Goal: Task Accomplishment & Management: Manage account settings

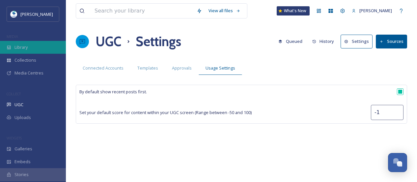
click at [34, 46] on div "Library" at bounding box center [33, 47] width 66 height 13
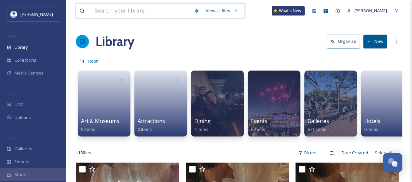
click at [121, 10] on input at bounding box center [140, 11] width 99 height 14
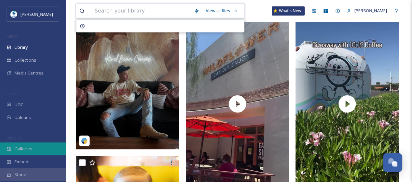
scroll to position [296, 0]
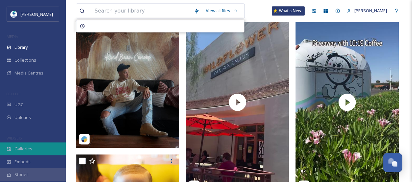
click at [44, 148] on div "Galleries" at bounding box center [33, 148] width 66 height 13
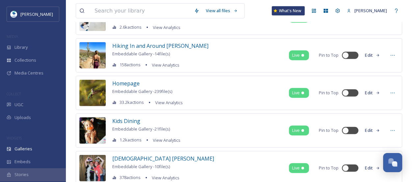
scroll to position [803, 0]
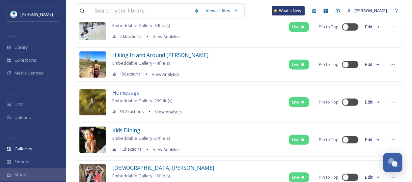
click at [122, 89] on span "Homepage" at bounding box center [125, 92] width 27 height 7
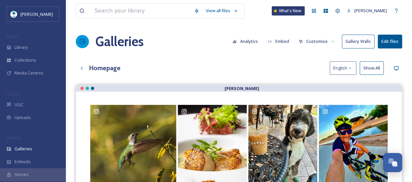
click at [392, 42] on button "Edit files" at bounding box center [390, 42] width 24 height 14
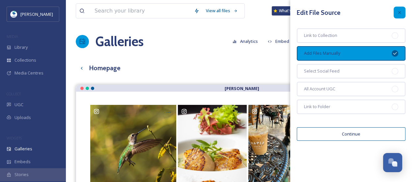
click at [399, 12] on icon at bounding box center [399, 12] width 5 height 5
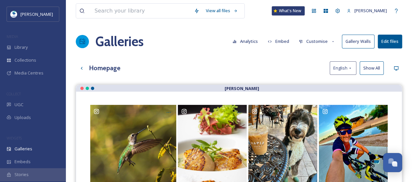
click at [320, 42] on button "Customise" at bounding box center [317, 41] width 43 height 13
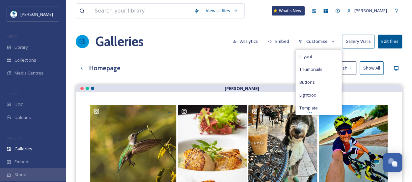
click at [269, 62] on div "Homepage English Show All" at bounding box center [239, 68] width 326 height 14
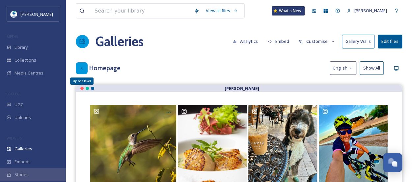
click at [80, 69] on icon at bounding box center [81, 68] width 5 height 5
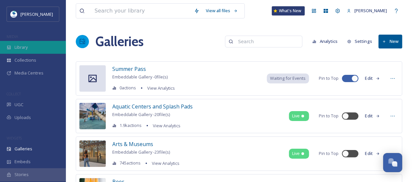
click at [38, 49] on div "Library" at bounding box center [33, 47] width 66 height 13
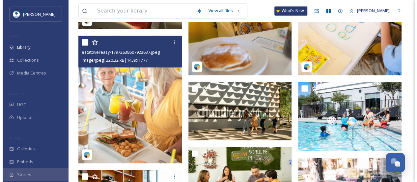
scroll to position [560, 0]
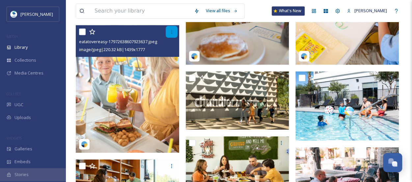
click at [171, 38] on div at bounding box center [172, 32] width 12 height 12
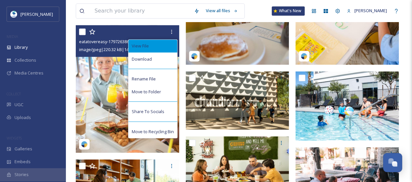
click at [160, 51] on div "View File" at bounding box center [152, 46] width 49 height 13
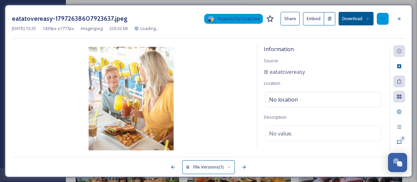
click at [383, 17] on icon at bounding box center [382, 18] width 5 height 5
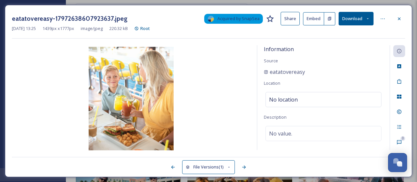
click at [318, 156] on div "eatatovereasy-17972638607923637.jpeg Acquired by SnapSea Share Embed Download […" at bounding box center [208, 91] width 407 height 172
click at [398, 95] on icon at bounding box center [399, 97] width 4 height 4
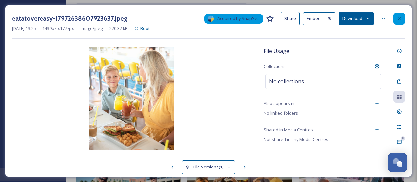
click at [403, 17] on div at bounding box center [399, 19] width 12 height 12
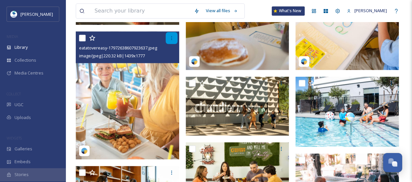
click at [172, 41] on icon at bounding box center [171, 37] width 5 height 5
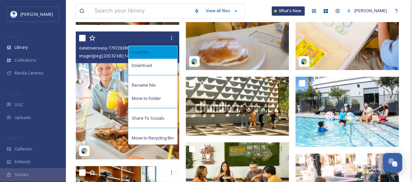
click at [164, 57] on div "View File" at bounding box center [152, 52] width 49 height 13
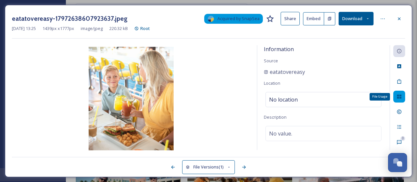
click at [399, 96] on icon at bounding box center [399, 97] width 4 height 4
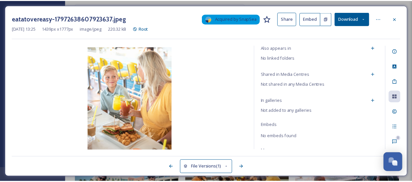
scroll to position [71, 0]
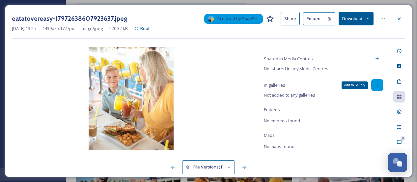
click at [375, 85] on icon at bounding box center [377, 84] width 5 height 5
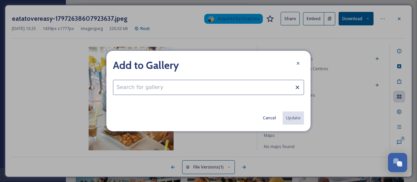
click at [219, 88] on input at bounding box center [208, 87] width 191 height 15
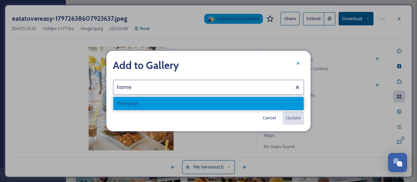
click at [175, 106] on div "Homepage" at bounding box center [208, 103] width 190 height 13
type input "Homepage"
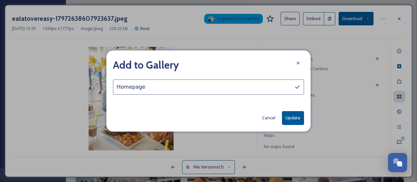
click at [295, 117] on button "Update" at bounding box center [293, 118] width 22 height 14
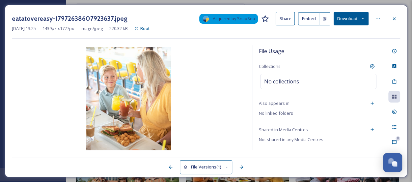
scroll to position [0, 0]
click at [396, 19] on icon at bounding box center [394, 18] width 5 height 5
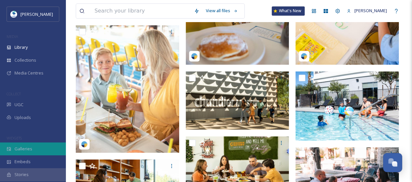
click at [39, 154] on div "Galleries" at bounding box center [33, 148] width 66 height 13
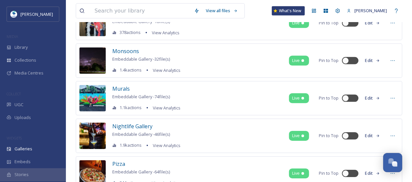
scroll to position [825, 0]
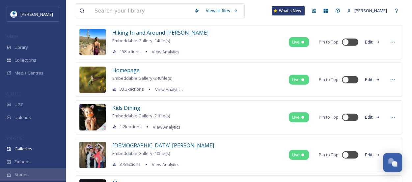
click at [373, 75] on button "Edit" at bounding box center [373, 79] width 22 height 13
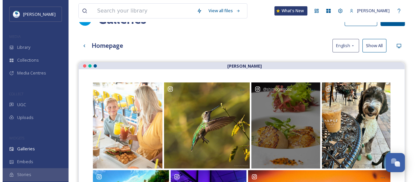
scroll to position [33, 0]
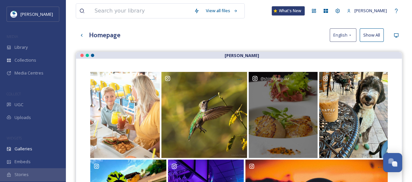
drag, startPoint x: 292, startPoint y: 122, endPoint x: 291, endPoint y: 135, distance: 12.6
click at [291, 135] on div "@ shimogamoaz" at bounding box center [283, 115] width 69 height 86
click at [310, 79] on icon at bounding box center [309, 79] width 5 height 5
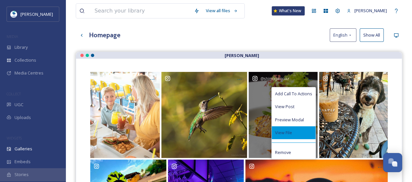
click at [308, 132] on div "View File" at bounding box center [294, 132] width 44 height 13
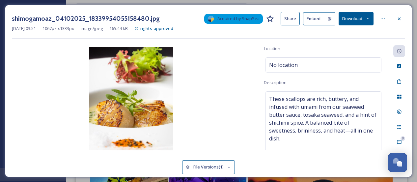
scroll to position [71, 0]
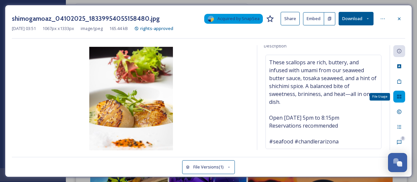
click at [401, 95] on icon at bounding box center [399, 97] width 4 height 4
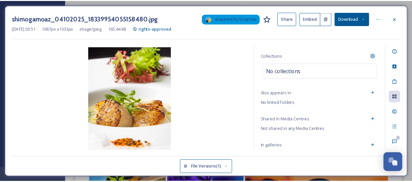
scroll to position [0, 0]
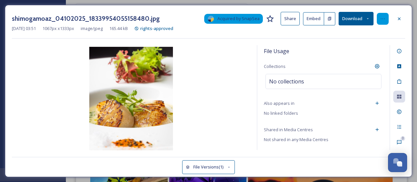
click at [380, 17] on div at bounding box center [383, 19] width 12 height 12
click at [399, 19] on icon at bounding box center [399, 18] width 3 height 3
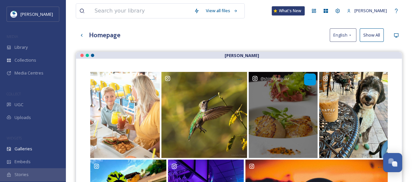
click at [311, 77] on icon at bounding box center [309, 79] width 5 height 5
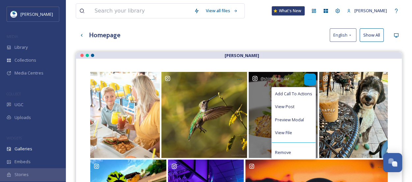
click at [312, 77] on icon at bounding box center [309, 79] width 5 height 5
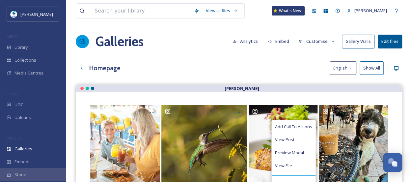
click at [316, 42] on button "Customise" at bounding box center [317, 41] width 43 height 13
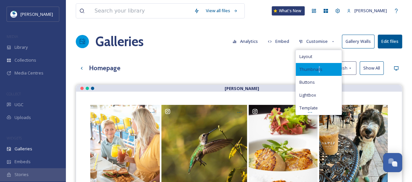
click at [320, 71] on span "Thumbnails" at bounding box center [310, 69] width 23 height 6
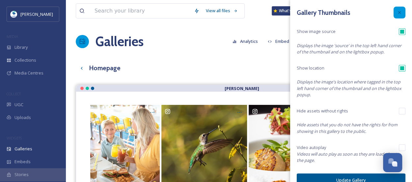
click at [398, 13] on div at bounding box center [400, 13] width 12 height 12
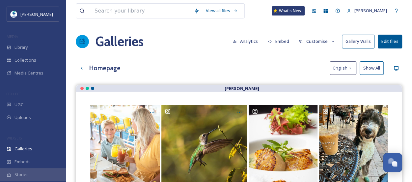
click at [314, 43] on button "Customise" at bounding box center [317, 41] width 43 height 13
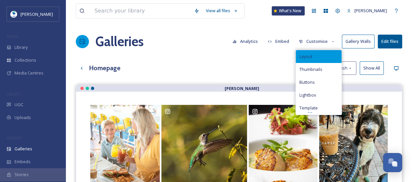
click at [311, 55] on span "Layout" at bounding box center [305, 56] width 13 height 6
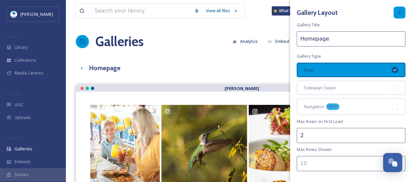
click at [397, 14] on icon at bounding box center [399, 12] width 5 height 5
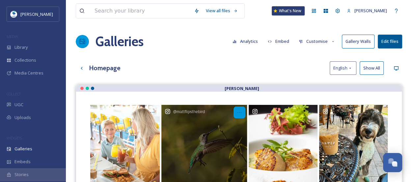
click at [239, 110] on icon at bounding box center [239, 112] width 5 height 5
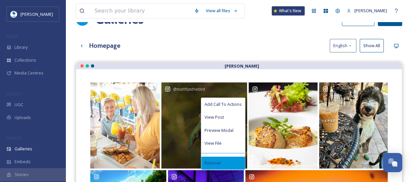
scroll to position [33, 0]
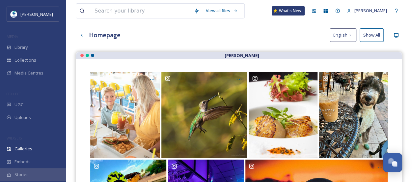
click at [246, 50] on div "View all files What's New [PERSON_NAME] Galleries Analytics Embed Customise Gal…" at bounding box center [239, 130] width 346 height 326
click at [368, 36] on button "Show All" at bounding box center [372, 35] width 24 height 14
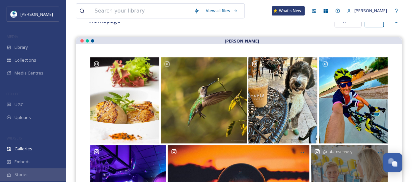
scroll to position [0, 0]
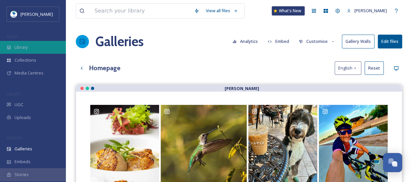
click at [43, 49] on div "Library" at bounding box center [33, 47] width 66 height 13
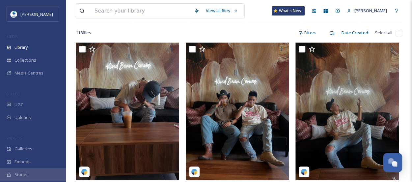
scroll to position [231, 0]
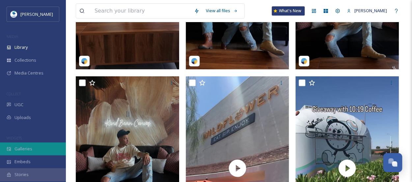
click at [43, 151] on div "Galleries" at bounding box center [33, 148] width 66 height 13
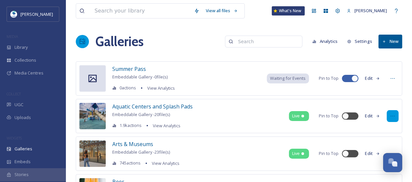
click at [397, 112] on div at bounding box center [393, 116] width 12 height 12
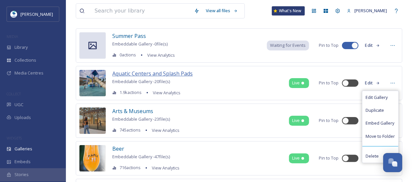
click at [152, 72] on span "Aquatic Centers and Splash Pads" at bounding box center [152, 73] width 80 height 7
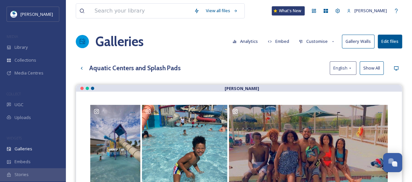
click at [250, 39] on button "Analytics" at bounding box center [245, 41] width 32 height 13
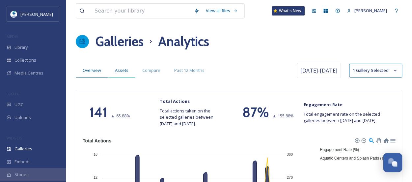
click at [120, 73] on span "Assets" at bounding box center [122, 70] width 14 height 6
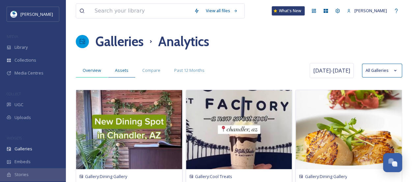
click at [96, 70] on span "Overview" at bounding box center [92, 70] width 18 height 6
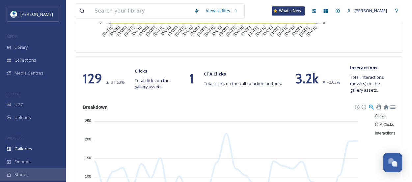
scroll to position [401, 0]
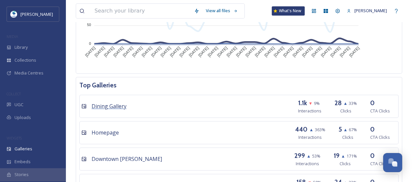
click at [112, 104] on span "Dining Gallery" at bounding box center [109, 105] width 35 height 7
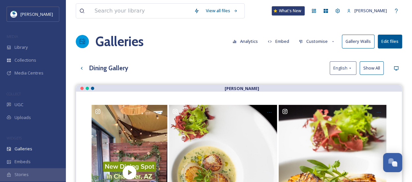
click at [249, 38] on button "Analytics" at bounding box center [245, 41] width 32 height 13
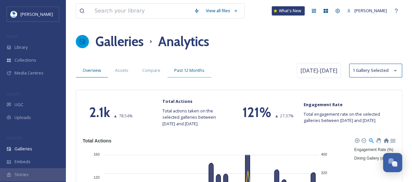
click at [194, 71] on span "Past 12 Months" at bounding box center [189, 70] width 30 height 6
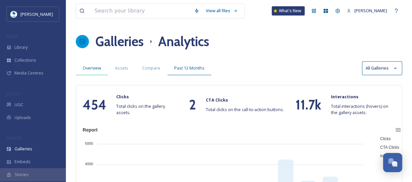
click at [86, 63] on div "Overview" at bounding box center [92, 68] width 32 height 14
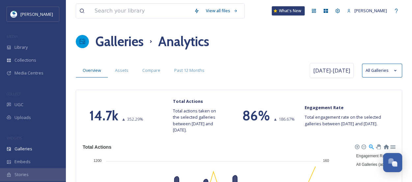
click at [126, 77] on div "Overview Assets Compare Past 12 Months [DATE] - [DATE] All Galleries" at bounding box center [239, 70] width 326 height 18
click at [125, 69] on span "Assets" at bounding box center [122, 70] width 14 height 6
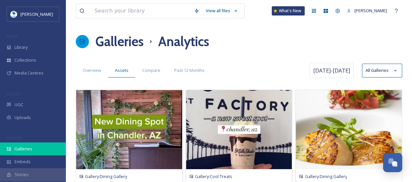
click at [53, 149] on div "Galleries" at bounding box center [33, 148] width 66 height 13
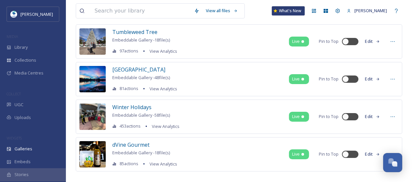
scroll to position [1165, 0]
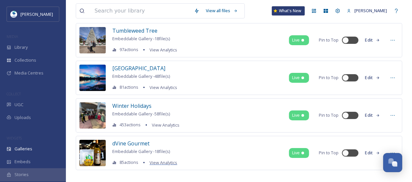
click at [164, 159] on span "View Analytics" at bounding box center [164, 162] width 28 height 6
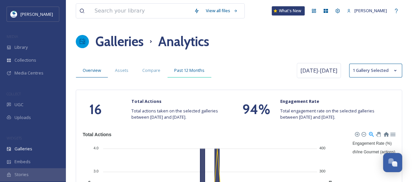
click at [185, 70] on span "Past 12 Months" at bounding box center [189, 70] width 30 height 6
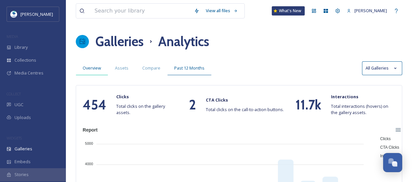
click at [100, 68] on span "Overview" at bounding box center [92, 68] width 18 height 6
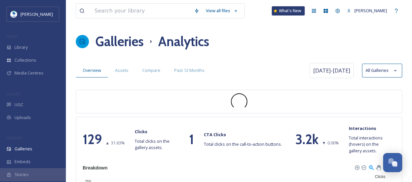
click at [113, 44] on h1 "Galleries" at bounding box center [120, 42] width 48 height 20
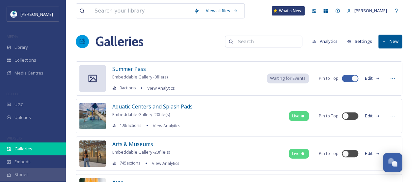
click at [28, 150] on span "Galleries" at bounding box center [23, 149] width 18 height 6
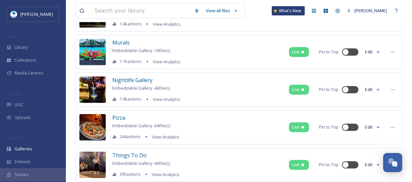
scroll to position [1021, 0]
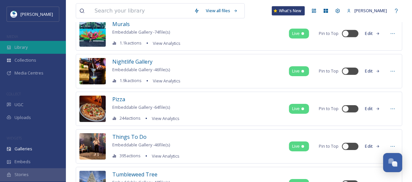
click at [30, 45] on div "Library" at bounding box center [33, 47] width 66 height 13
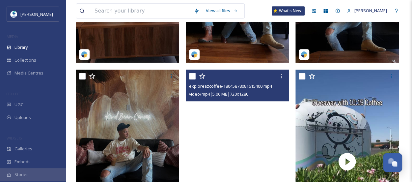
scroll to position [165, 0]
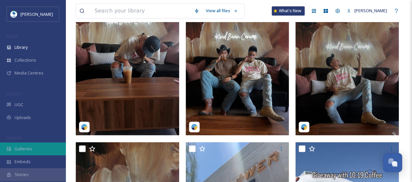
click at [22, 146] on span "Galleries" at bounding box center [23, 149] width 18 height 6
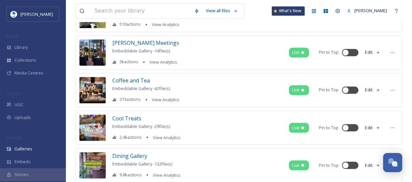
scroll to position [506, 0]
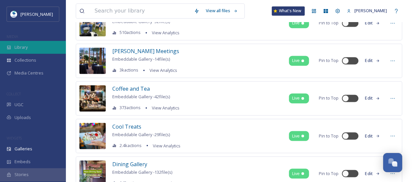
click at [31, 45] on div "Library" at bounding box center [33, 47] width 66 height 13
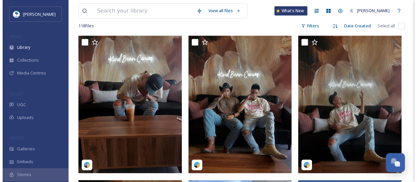
scroll to position [132, 0]
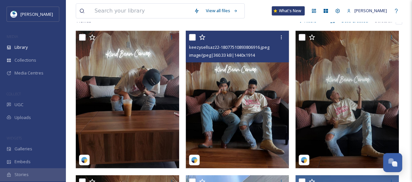
click at [262, 106] on img at bounding box center [237, 99] width 103 height 137
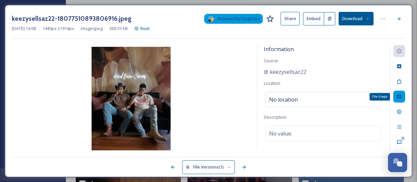
click at [401, 97] on icon at bounding box center [399, 97] width 4 height 4
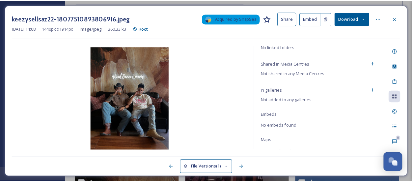
scroll to position [71, 0]
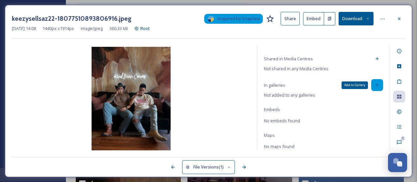
click at [375, 85] on icon at bounding box center [377, 84] width 5 height 5
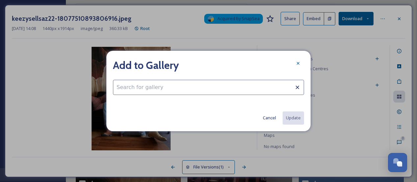
click at [170, 87] on input at bounding box center [208, 87] width 191 height 15
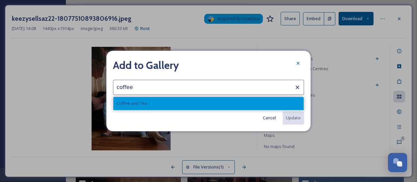
click at [169, 101] on div "Coffee and Tea" at bounding box center [208, 103] width 190 height 13
type input "Coffee and Tea"
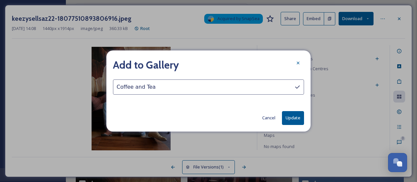
click at [292, 119] on button "Update" at bounding box center [293, 118] width 22 height 14
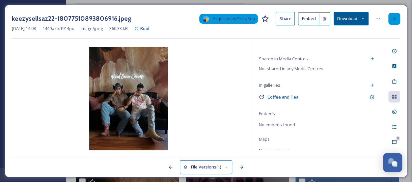
click at [393, 17] on icon at bounding box center [394, 18] width 5 height 5
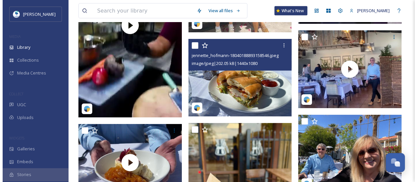
scroll to position [3064, 0]
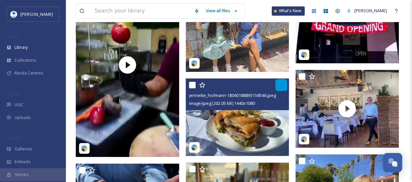
click at [278, 90] on div at bounding box center [281, 85] width 12 height 12
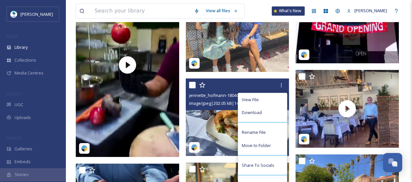
click at [217, 98] on span "jennette_hofmann-18040188893158546.jpeg" at bounding box center [232, 95] width 87 height 6
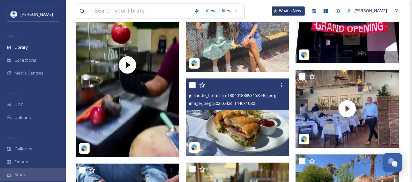
click at [248, 91] on div at bounding box center [238, 85] width 99 height 12
click at [251, 135] on img at bounding box center [237, 117] width 103 height 78
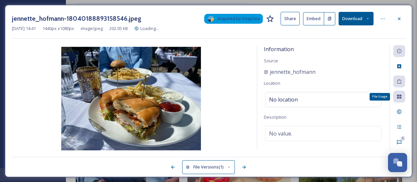
click at [398, 95] on icon at bounding box center [399, 97] width 4 height 4
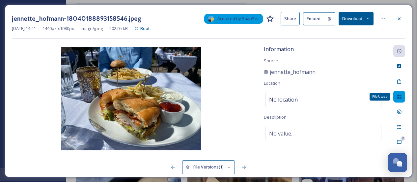
click at [396, 97] on div "File Usage" at bounding box center [399, 97] width 12 height 12
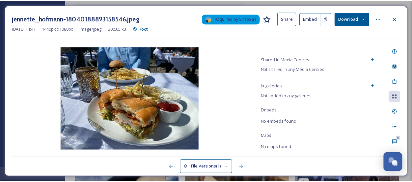
scroll to position [71, 0]
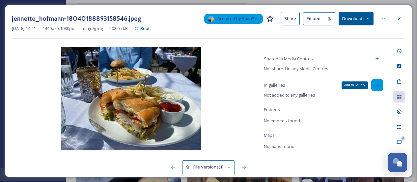
click at [375, 86] on icon at bounding box center [377, 84] width 5 height 5
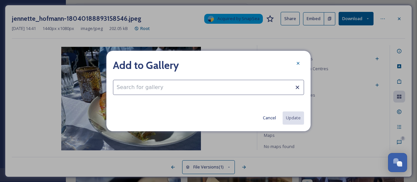
click at [241, 95] on div "Add to Gallery Cancel Update" at bounding box center [208, 91] width 204 height 80
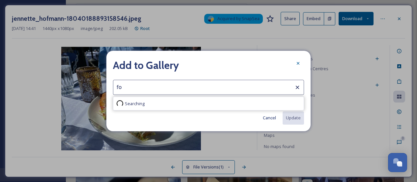
type input "f"
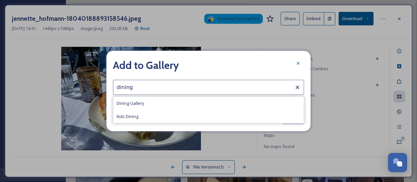
click at [205, 100] on div "Dining Gallery" at bounding box center [208, 103] width 190 height 13
type input "Dining Gallery"
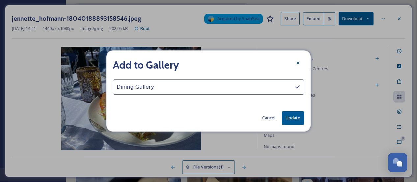
click at [294, 115] on button "Update" at bounding box center [293, 118] width 22 height 14
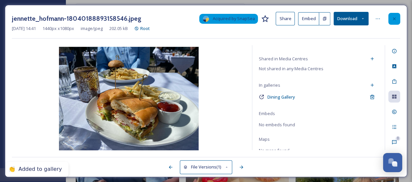
click at [394, 19] on icon at bounding box center [394, 18] width 5 height 5
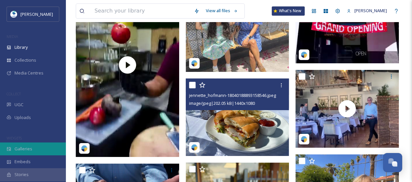
click at [43, 149] on div "Galleries" at bounding box center [33, 148] width 66 height 13
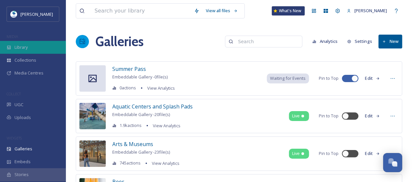
click at [32, 41] on div "Library" at bounding box center [33, 47] width 66 height 13
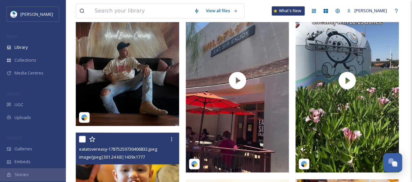
scroll to position [329, 0]
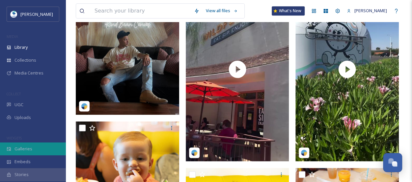
click at [26, 146] on span "Galleries" at bounding box center [23, 149] width 18 height 6
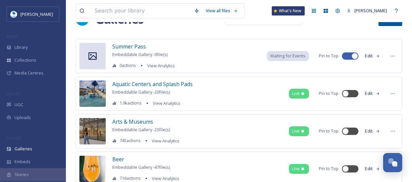
scroll to position [33, 0]
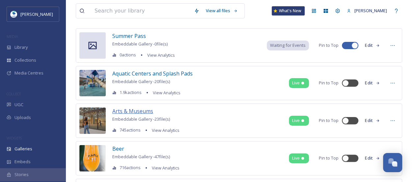
click at [140, 111] on span "Arts & Museums" at bounding box center [132, 110] width 41 height 7
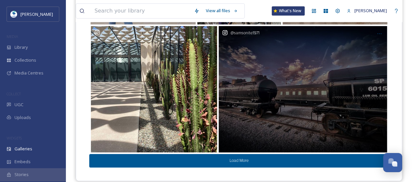
scroll to position [193, 0]
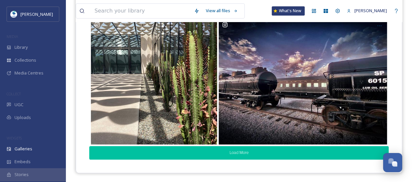
click at [228, 150] on button "Load More" at bounding box center [238, 153] width 299 height 14
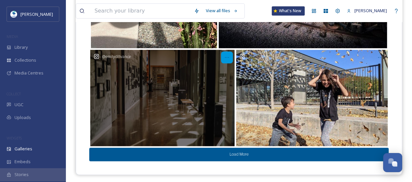
scroll to position [291, 0]
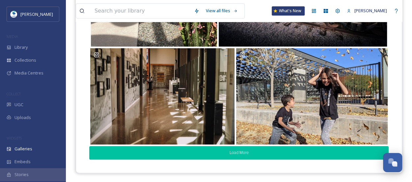
click at [225, 153] on button "Load More" at bounding box center [238, 153] width 299 height 14
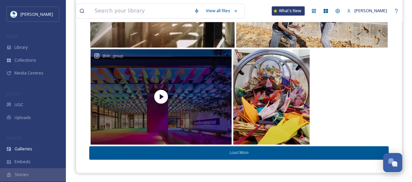
scroll to position [388, 0]
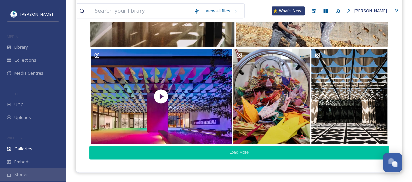
click at [231, 152] on button "Load More" at bounding box center [238, 153] width 299 height 14
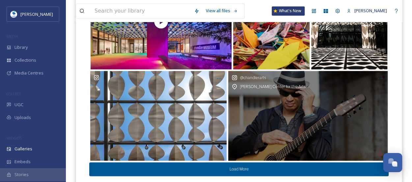
scroll to position [479, 0]
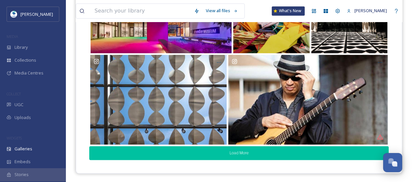
click at [232, 150] on button "Load More" at bounding box center [238, 153] width 299 height 14
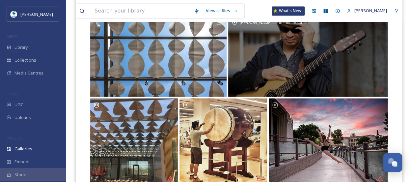
scroll to position [569, 0]
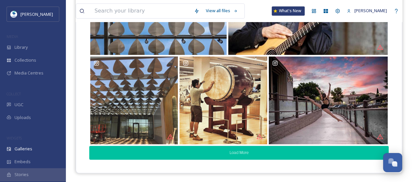
click at [245, 150] on button "Load More" at bounding box center [238, 153] width 299 height 14
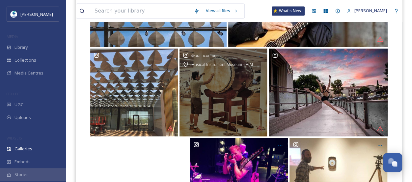
scroll to position [668, 0]
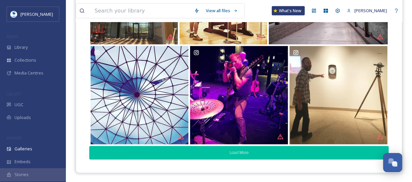
click at [254, 150] on button "Load More" at bounding box center [238, 153] width 299 height 14
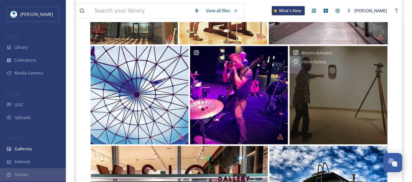
click at [356, 95] on div "@ bestsofphoenix Vision Gallery" at bounding box center [339, 95] width 98 height 98
click at [362, 128] on div "@ bestsofphoenix Vision Gallery" at bounding box center [339, 95] width 98 height 98
click at [381, 52] on icon at bounding box center [379, 53] width 5 height 5
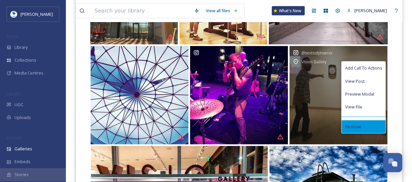
click at [365, 126] on div "Remove" at bounding box center [364, 126] width 44 height 13
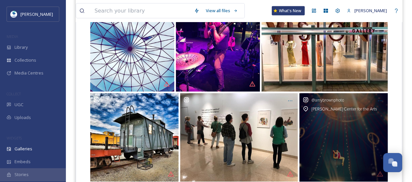
scroll to position [731, 0]
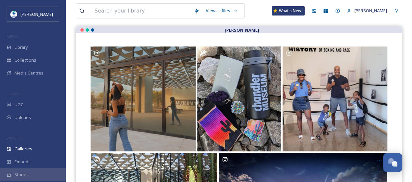
scroll to position [0, 0]
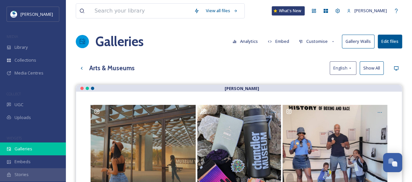
click at [38, 145] on div "Galleries" at bounding box center [33, 148] width 66 height 13
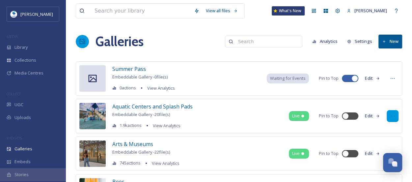
click at [389, 116] on div at bounding box center [393, 116] width 12 height 12
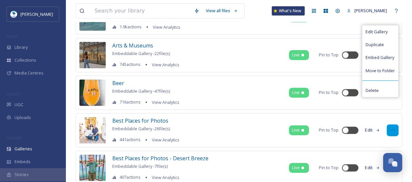
scroll to position [99, 0]
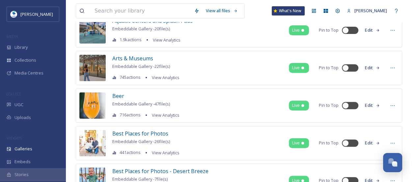
scroll to position [0, 0]
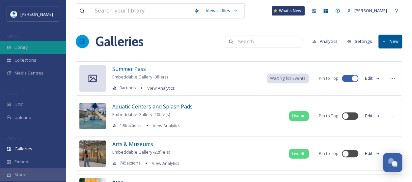
click at [24, 44] on span "Library" at bounding box center [20, 47] width 13 height 6
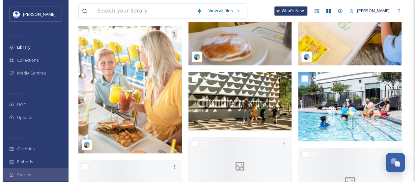
scroll to position [560, 0]
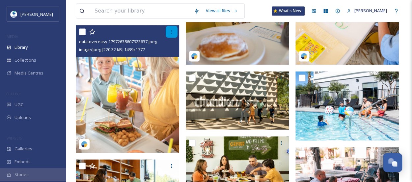
click at [171, 34] on icon at bounding box center [171, 31] width 5 height 5
click at [95, 66] on img at bounding box center [127, 89] width 103 height 128
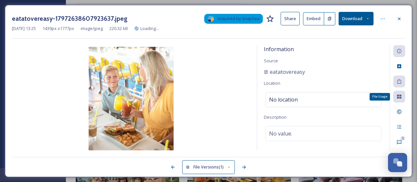
click at [404, 99] on div "File Usage" at bounding box center [399, 97] width 12 height 12
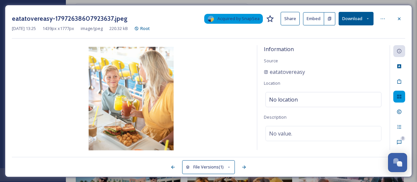
click at [406, 94] on div "eatatovereasy-17972638607923637.jpeg Acquired by SnapSea Share Embed Download […" at bounding box center [208, 91] width 407 height 172
click at [401, 94] on icon at bounding box center [399, 96] width 5 height 5
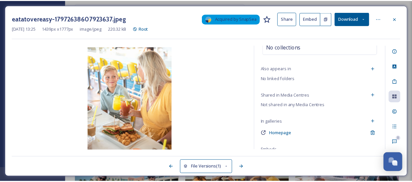
scroll to position [75, 0]
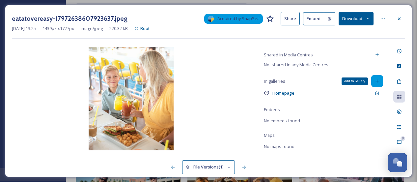
click at [376, 80] on icon at bounding box center [377, 81] width 3 height 3
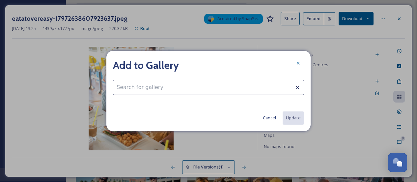
click at [262, 87] on input at bounding box center [208, 87] width 191 height 15
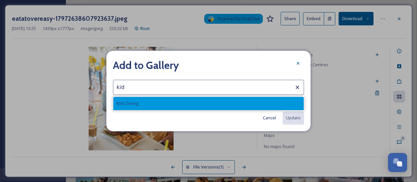
click at [253, 100] on div "Kids Dining" at bounding box center [208, 103] width 190 height 13
type input "Kids Dining"
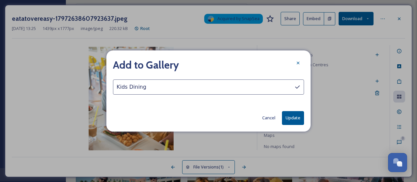
click at [295, 119] on button "Update" at bounding box center [293, 118] width 22 height 14
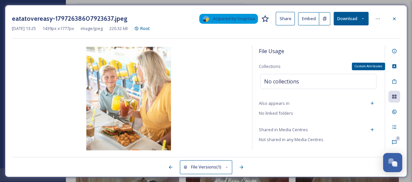
scroll to position [0, 0]
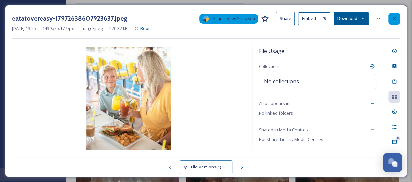
click at [397, 16] on div at bounding box center [394, 19] width 12 height 12
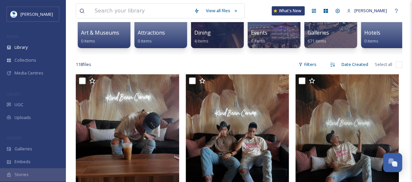
scroll to position [165, 0]
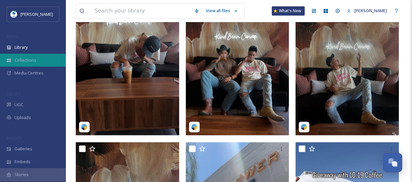
click at [30, 60] on span "Collections" at bounding box center [25, 60] width 22 height 6
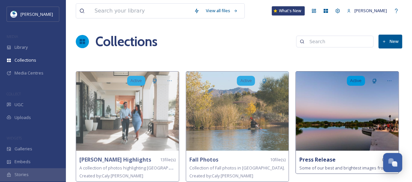
scroll to position [2, 0]
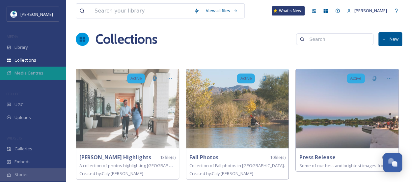
click at [43, 73] on div "Media Centres" at bounding box center [33, 73] width 66 height 13
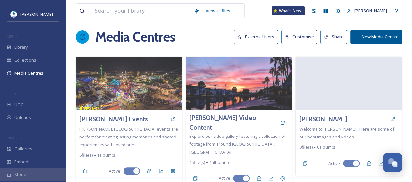
scroll to position [6, 0]
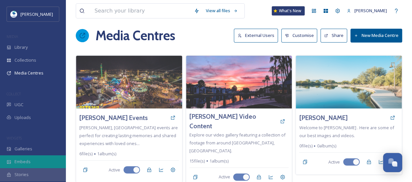
click at [36, 162] on div "Embeds" at bounding box center [33, 161] width 66 height 13
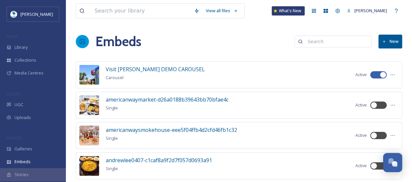
click at [28, 142] on div "WIDGETS" at bounding box center [33, 138] width 66 height 9
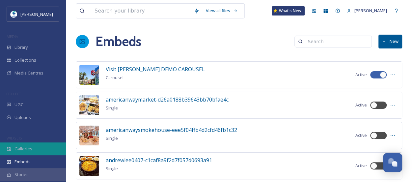
click at [30, 147] on span "Galleries" at bounding box center [23, 149] width 18 height 6
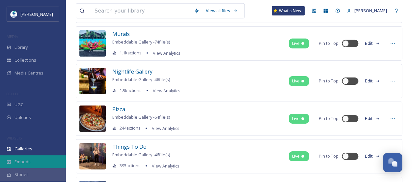
scroll to position [1165, 0]
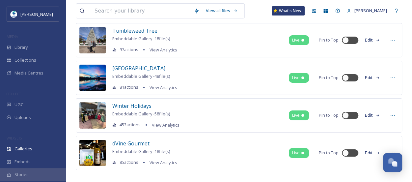
click at [43, 170] on div "Stories" at bounding box center [33, 174] width 66 height 13
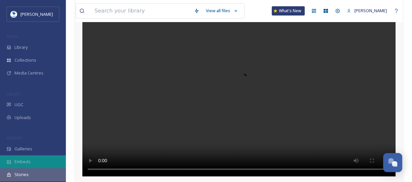
scroll to position [106, 0]
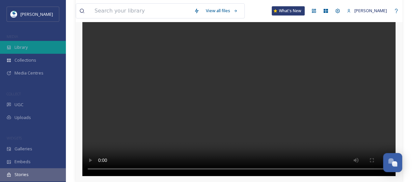
click at [36, 49] on div "Library" at bounding box center [33, 47] width 66 height 13
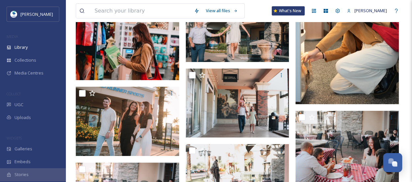
scroll to position [2300, 0]
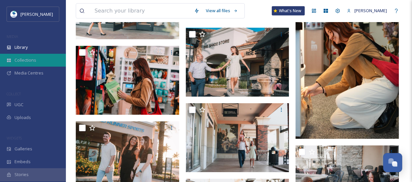
click at [36, 65] on div "Collections" at bounding box center [33, 60] width 66 height 13
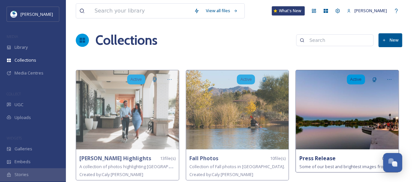
scroll to position [2, 0]
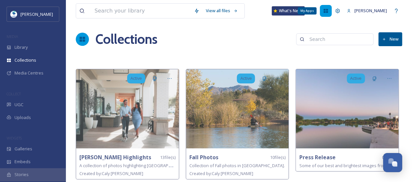
click at [332, 13] on div "My Apps" at bounding box center [326, 11] width 12 height 12
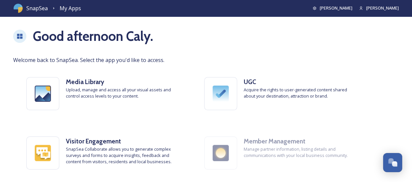
click at [15, 35] on div at bounding box center [19, 36] width 13 height 13
click at [33, 9] on span "SnapSea" at bounding box center [36, 8] width 21 height 8
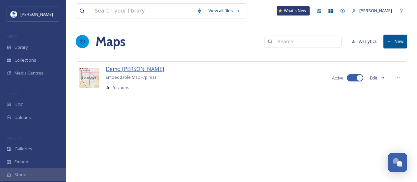
click at [121, 69] on span "Demo [PERSON_NAME]" at bounding box center [135, 68] width 58 height 7
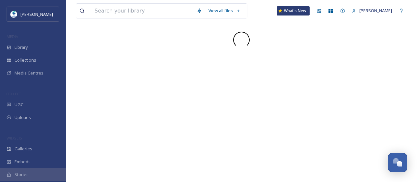
drag, startPoint x: 121, startPoint y: 69, endPoint x: 117, endPoint y: 68, distance: 3.5
click at [117, 68] on div "View all files What's New [PERSON_NAME]" at bounding box center [241, 91] width 351 height 182
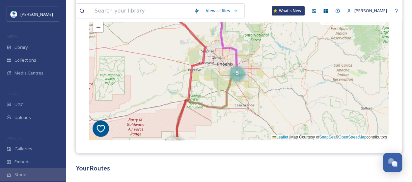
scroll to position [66, 0]
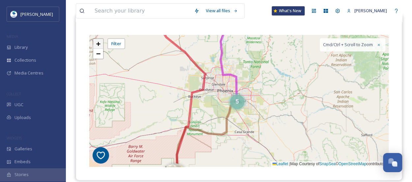
click at [94, 40] on link "+" at bounding box center [98, 44] width 10 height 10
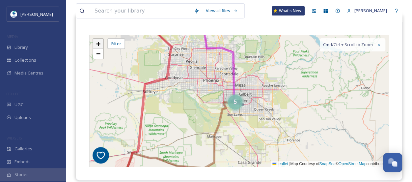
click at [96, 41] on link "+" at bounding box center [98, 44] width 10 height 10
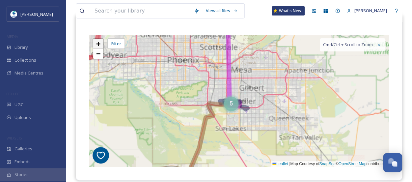
click at [96, 41] on link "+" at bounding box center [98, 44] width 10 height 10
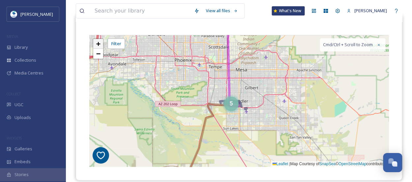
click at [96, 41] on link "+" at bounding box center [98, 44] width 10 height 10
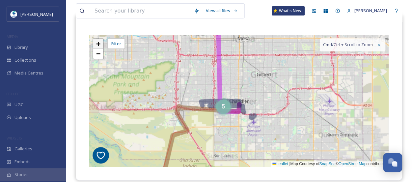
click at [96, 41] on link "+" at bounding box center [98, 44] width 10 height 10
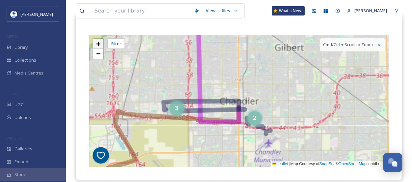
click at [96, 41] on link "+" at bounding box center [98, 44] width 10 height 10
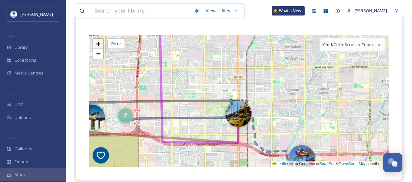
click at [96, 41] on link "+" at bounding box center [98, 44] width 10 height 10
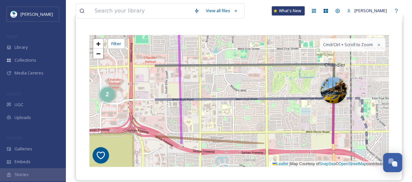
drag, startPoint x: 300, startPoint y: 120, endPoint x: 393, endPoint y: 89, distance: 97.9
click at [393, 89] on div "2 + − Leaflet | Map Courtesy of SnapSea © OpenStreetMap contributors Cmd/Ctrl +…" at bounding box center [239, 101] width 326 height 158
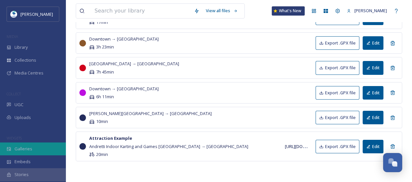
scroll to position [265, 0]
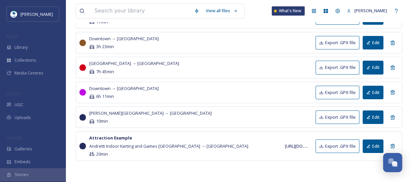
click at [47, 173] on div "Stories" at bounding box center [33, 174] width 66 height 13
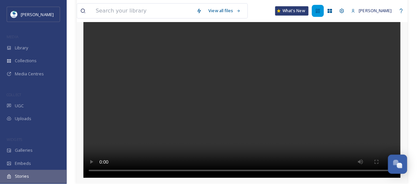
scroll to position [104, 0]
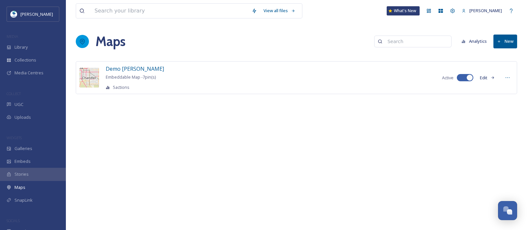
drag, startPoint x: 248, startPoint y: 0, endPoint x: 238, endPoint y: 104, distance: 104.3
click at [238, 104] on div "Demo [PERSON_NAME] Embeddable Map - 7 pin(s) 5 actions Active Edit" at bounding box center [296, 87] width 441 height 53
click at [50, 182] on div "SnapLink" at bounding box center [33, 200] width 66 height 13
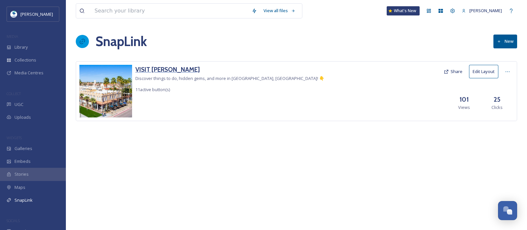
click at [155, 70] on h3 "VISIT [PERSON_NAME]" at bounding box center [229, 70] width 189 height 10
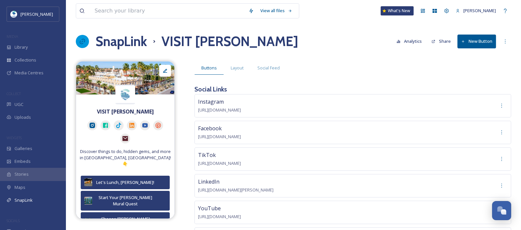
click at [417, 41] on button "New Button" at bounding box center [476, 42] width 39 height 14
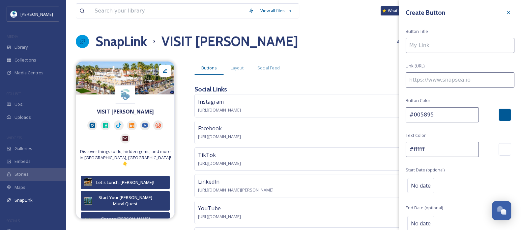
click at [417, 41] on input at bounding box center [460, 45] width 109 height 15
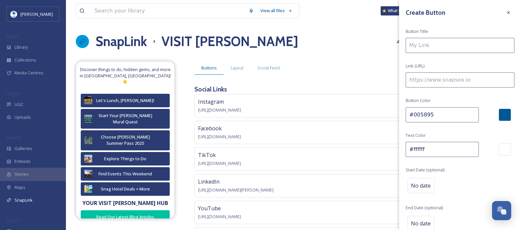
click at [417, 44] on input at bounding box center [460, 45] width 109 height 15
type input "Testing Button Link"
click at [417, 73] on input at bounding box center [460, 79] width 109 height 15
paste input "[URL][DOMAIN_NAME][PERSON_NAME]"
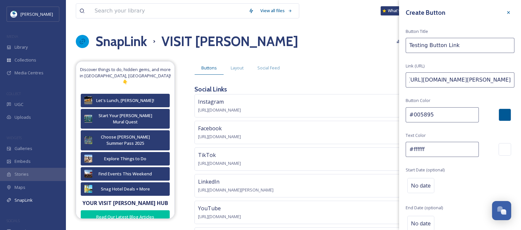
type input "[URL][DOMAIN_NAME][PERSON_NAME]"
click at [417, 114] on div at bounding box center [504, 115] width 13 height 13
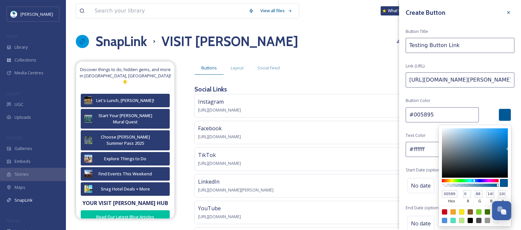
click at [417, 114] on input "#005895" at bounding box center [442, 114] width 73 height 15
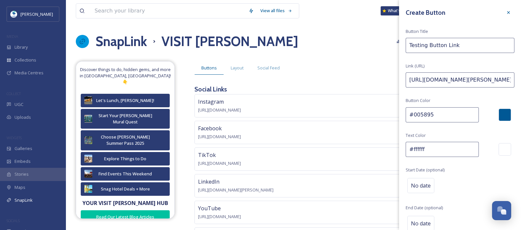
click at [417, 118] on input "#005895" at bounding box center [442, 114] width 73 height 15
click at [417, 149] on input "#ffffff" at bounding box center [442, 149] width 73 height 15
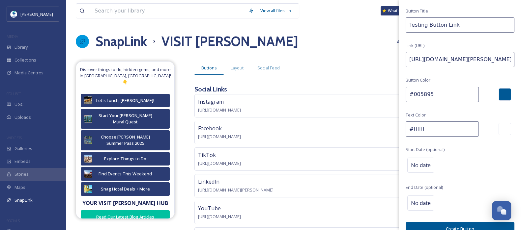
scroll to position [32, 0]
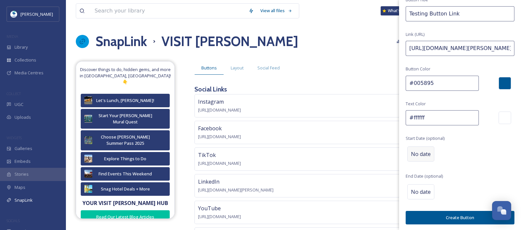
click at [417, 150] on span "No date" at bounding box center [421, 154] width 20 height 8
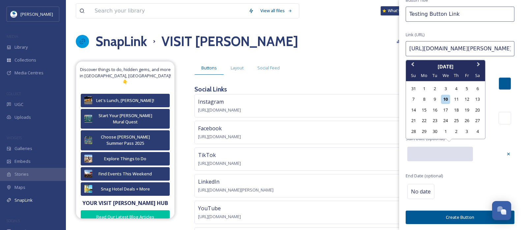
click at [417, 155] on input "text" at bounding box center [440, 154] width 66 height 14
click at [417, 99] on div "11" at bounding box center [456, 99] width 9 height 9
type input "[DATE]"
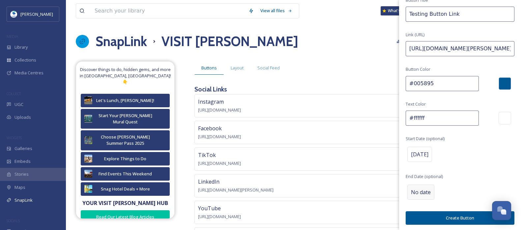
click at [410, 182] on div "No date" at bounding box center [420, 192] width 27 height 15
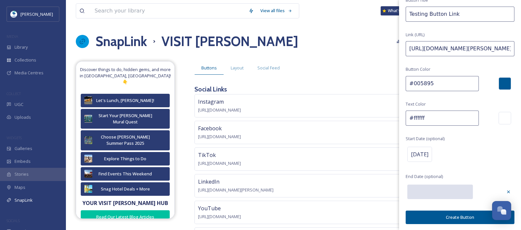
click at [417, 182] on div at bounding box center [453, 192] width 95 height 18
click at [417, 182] on input "text" at bounding box center [440, 192] width 66 height 14
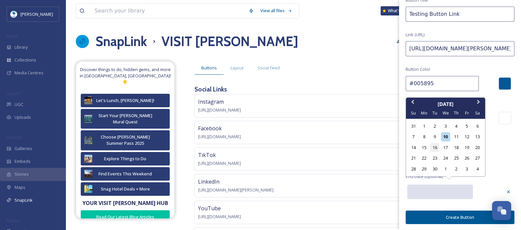
click at [417, 147] on div "16" at bounding box center [434, 147] width 9 height 9
type input "[DATE]"
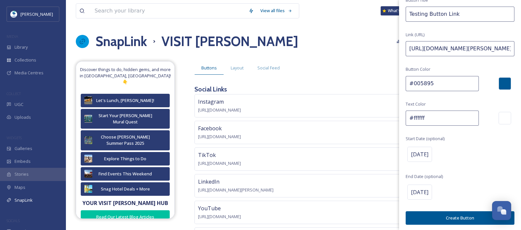
click at [417, 182] on button "Create Button" at bounding box center [460, 219] width 109 height 14
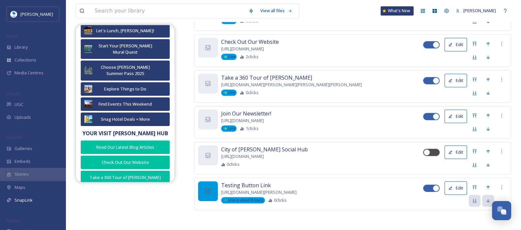
scroll to position [588, 0]
click at [417, 182] on icon at bounding box center [450, 188] width 3 height 3
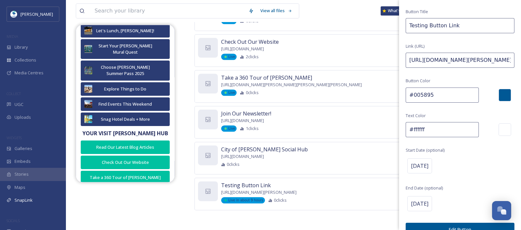
scroll to position [0, 0]
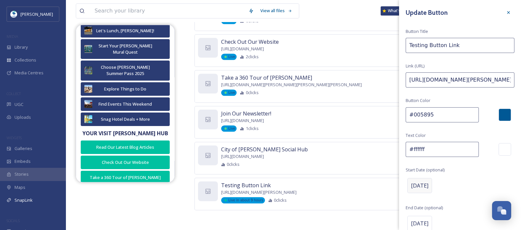
click at [417, 182] on span "[DATE]" at bounding box center [419, 186] width 17 height 8
click at [417, 182] on icon at bounding box center [508, 185] width 5 height 5
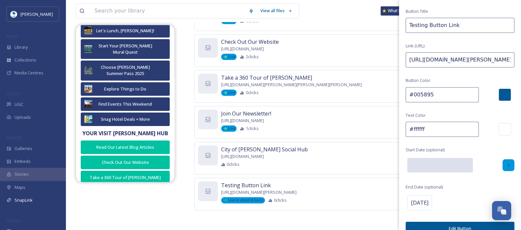
scroll to position [31, 0]
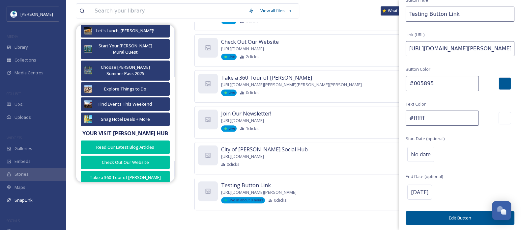
click at [417, 182] on button "Edit Button" at bounding box center [460, 219] width 109 height 14
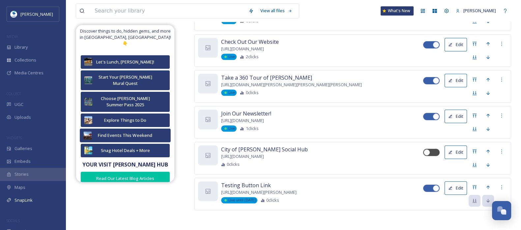
scroll to position [82, 0]
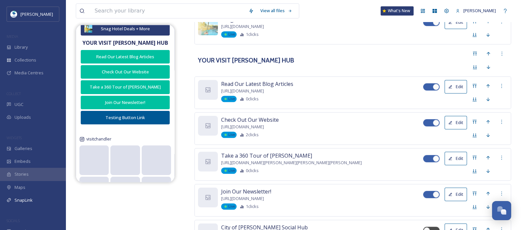
scroll to position [588, 0]
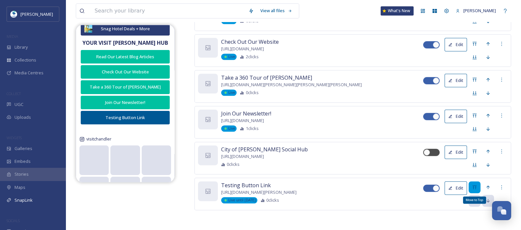
click at [474, 188] on icon at bounding box center [474, 187] width 5 height 5
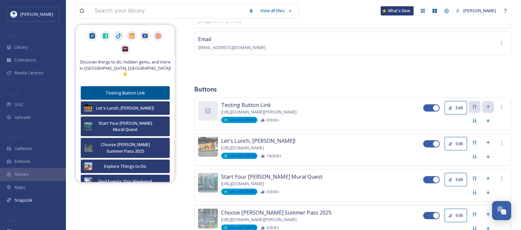
scroll to position [71, 0]
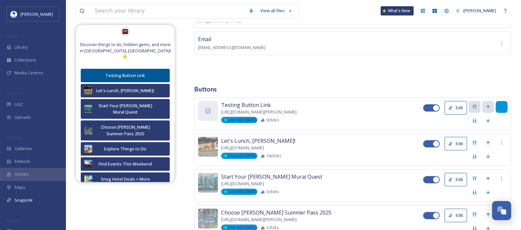
click at [499, 104] on icon at bounding box center [501, 106] width 5 height 5
click at [393, 113] on div "Testing Button Link https://www.visitchandler.com/blog/post/24-hours-in-chandle…" at bounding box center [322, 112] width 202 height 22
click at [458, 109] on button "Edit" at bounding box center [455, 108] width 22 height 14
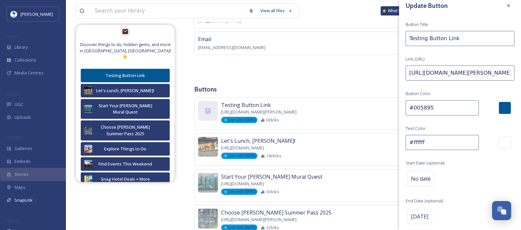
scroll to position [0, 0]
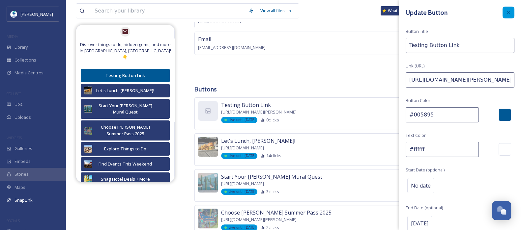
click at [506, 11] on div at bounding box center [508, 13] width 12 height 12
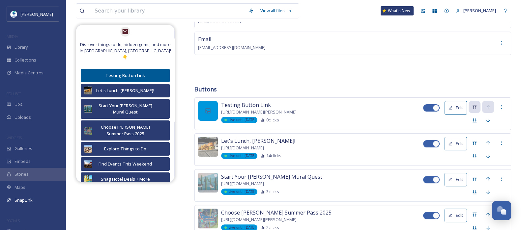
click at [208, 105] on div at bounding box center [208, 111] width 20 height 20
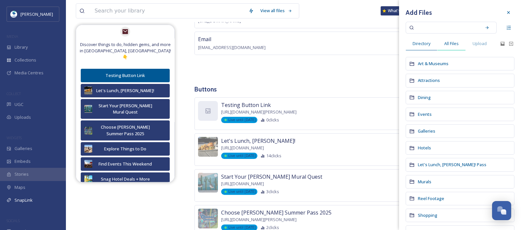
click at [450, 41] on span "All Files" at bounding box center [451, 44] width 14 height 6
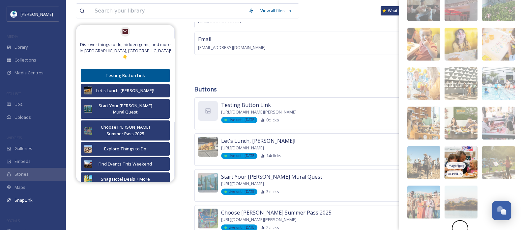
scroll to position [123, 0]
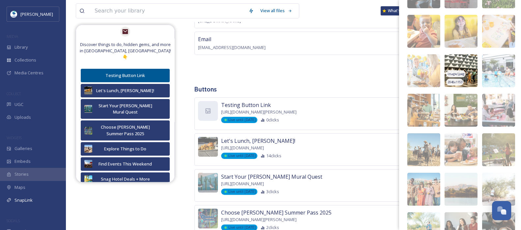
click at [469, 60] on img at bounding box center [460, 70] width 33 height 33
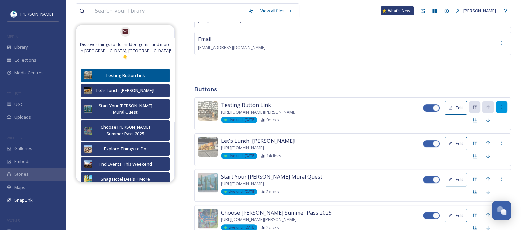
click at [499, 108] on div at bounding box center [501, 107] width 12 height 12
click at [411, 47] on div "Email visitchandler@chandleraz.gov" at bounding box center [352, 43] width 317 height 23
click at [501, 106] on icon at bounding box center [501, 106] width 5 height 5
click at [498, 138] on span "Delete Button" at bounding box center [489, 141] width 27 height 6
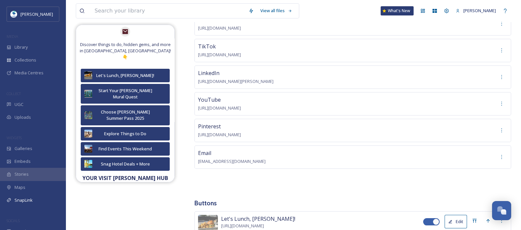
scroll to position [0, 0]
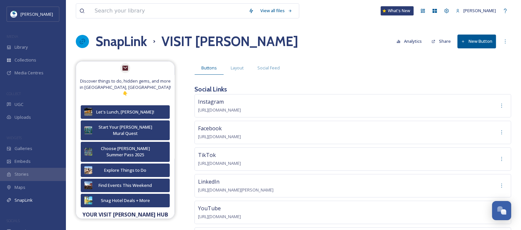
click at [420, 47] on button "Analytics" at bounding box center [409, 41] width 32 height 13
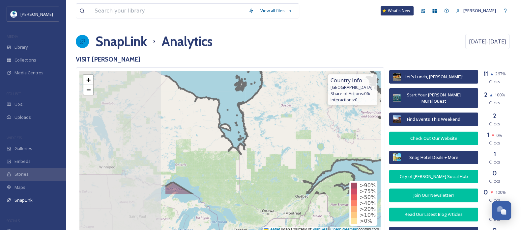
drag, startPoint x: 175, startPoint y: 156, endPoint x: 318, endPoint y: 75, distance: 164.5
click at [318, 75] on icon at bounding box center [302, 97] width 277 height 197
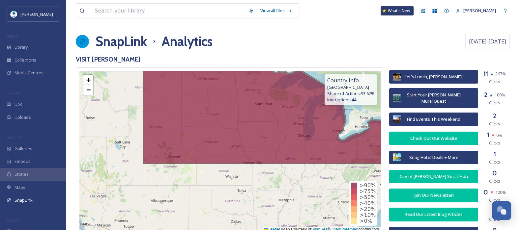
drag, startPoint x: 203, startPoint y: 196, endPoint x: 296, endPoint y: 111, distance: 125.9
click at [296, 111] on icon at bounding box center [301, 111] width 317 height 107
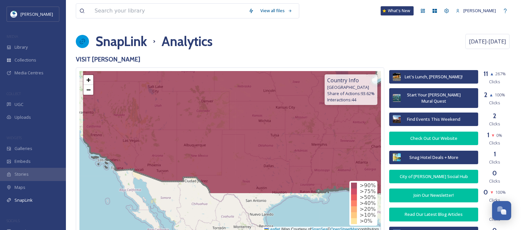
drag, startPoint x: 246, startPoint y: 155, endPoint x: 280, endPoint y: 100, distance: 64.6
click at [279, 99] on icon at bounding box center [259, 98] width 357 height 193
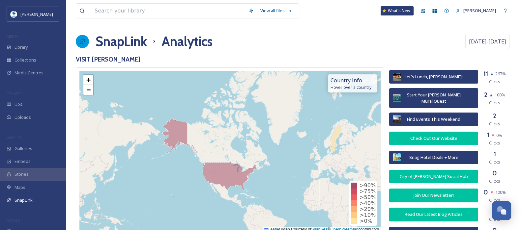
drag, startPoint x: 227, startPoint y: 156, endPoint x: 317, endPoint y: 166, distance: 91.2
click at [317, 166] on div "+ − Leaflet | Map Courtesy of SnapSea © OpenStreetMap contributors" at bounding box center [229, 151] width 301 height 161
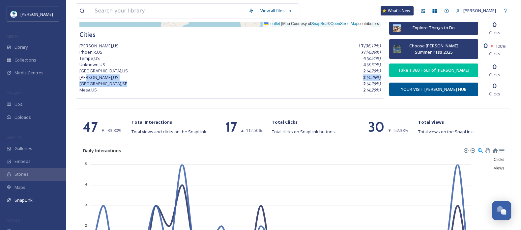
drag, startPoint x: 98, startPoint y: 84, endPoint x: 84, endPoint y: 79, distance: 14.5
click at [84, 79] on div "Chandler , US 17 ( 36.17 %) Phoenix , US 7 ( 14.89 %) Tempe , US 4 ( 8.51 %) Un…" at bounding box center [229, 69] width 301 height 52
click at [221, 69] on div "Forest City , US 2 ( 4.26 %)" at bounding box center [229, 71] width 301 height 6
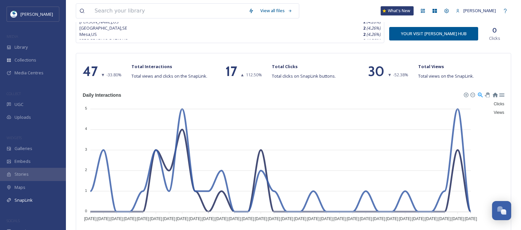
scroll to position [266, 0]
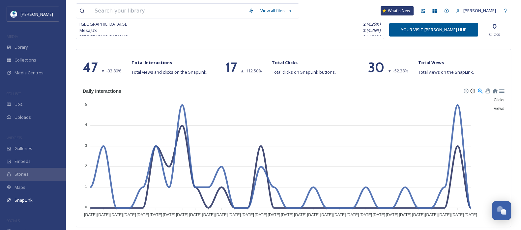
click at [471, 90] on div at bounding box center [472, 90] width 5 height 5
click at [473, 90] on div at bounding box center [472, 90] width 5 height 5
click at [502, 91] on div at bounding box center [501, 91] width 6 height 6
click at [496, 89] on div at bounding box center [495, 91] width 6 height 6
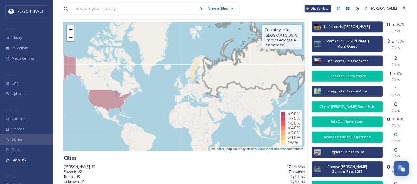
scroll to position [0, 0]
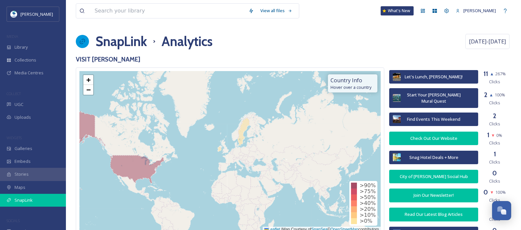
click at [46, 200] on div "SnapLink" at bounding box center [33, 200] width 66 height 13
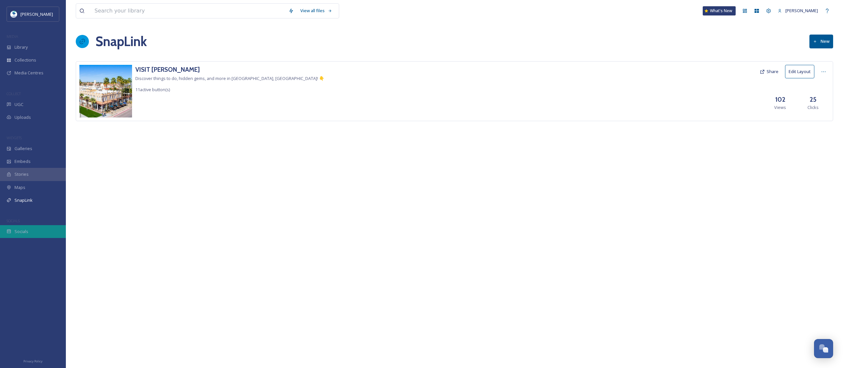
drag, startPoint x: 494, startPoint y: 1, endPoint x: 20, endPoint y: 234, distance: 528.3
click at [20, 230] on span "Socials" at bounding box center [21, 232] width 14 height 6
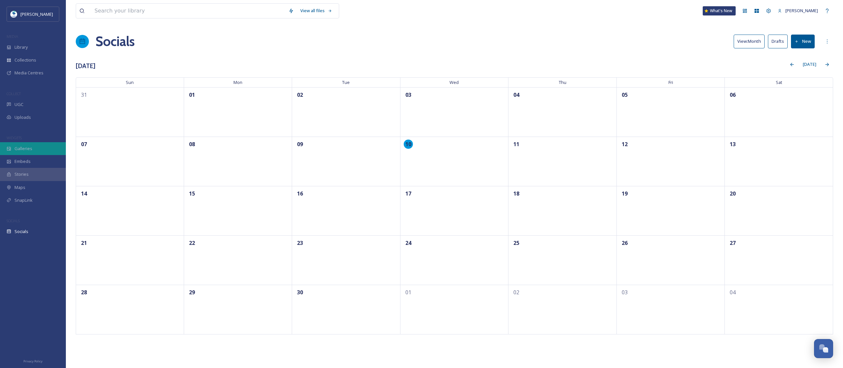
click at [45, 147] on div "Galleries" at bounding box center [33, 148] width 66 height 13
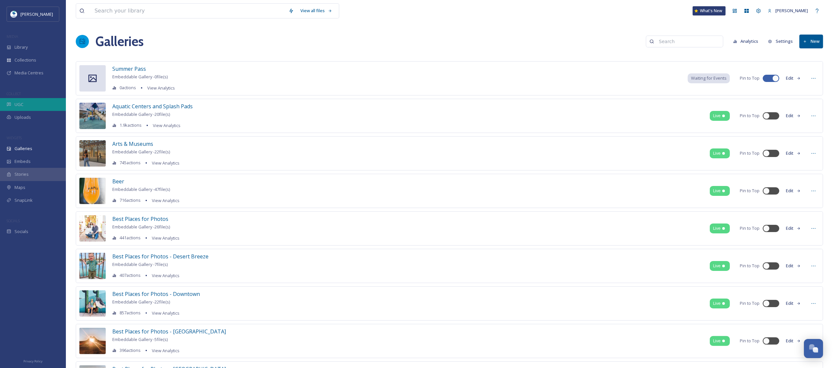
click at [35, 108] on div "UGC" at bounding box center [33, 104] width 66 height 13
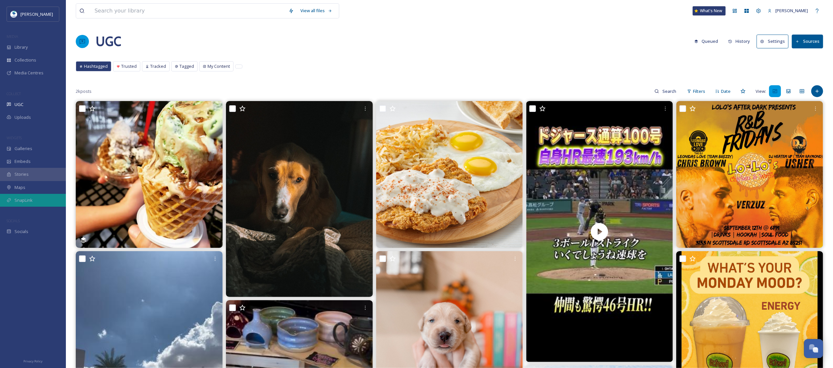
click at [39, 200] on div "SnapLink" at bounding box center [33, 200] width 66 height 13
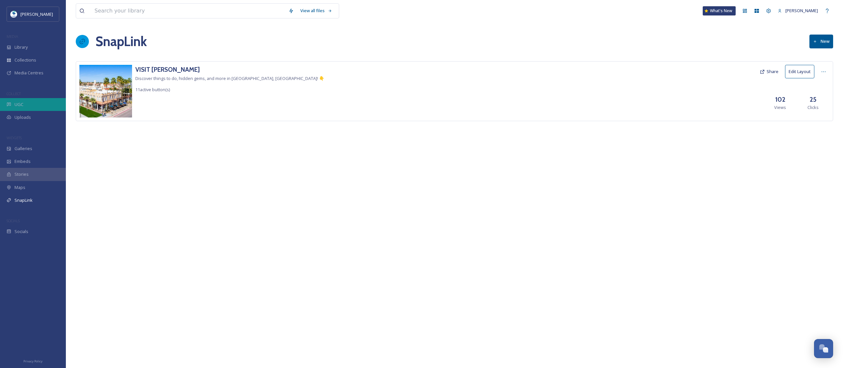
click at [25, 99] on div "UGC" at bounding box center [33, 104] width 66 height 13
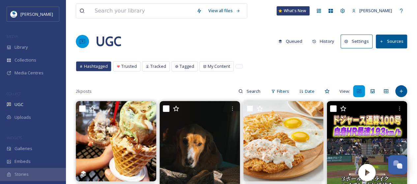
drag, startPoint x: 820, startPoint y: 0, endPoint x: 254, endPoint y: 26, distance: 566.2
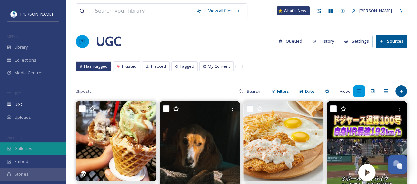
click at [38, 151] on div "Galleries" at bounding box center [33, 148] width 66 height 13
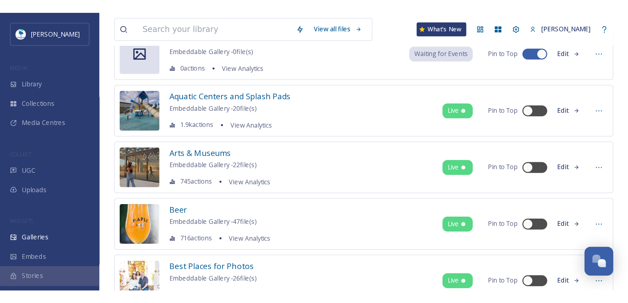
scroll to position [51, 0]
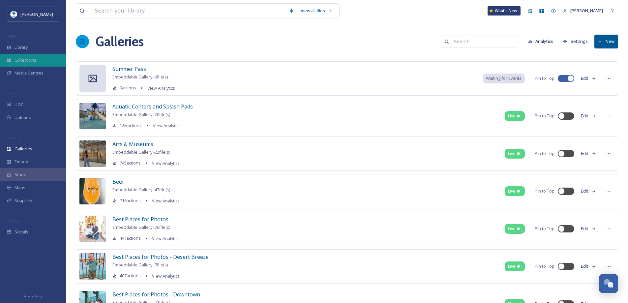
click at [27, 57] on div "Collections" at bounding box center [33, 60] width 66 height 13
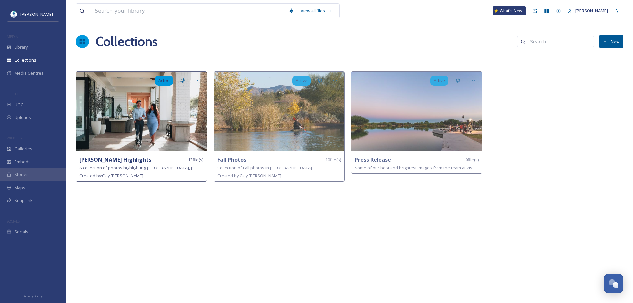
click at [117, 115] on img at bounding box center [141, 110] width 130 height 79
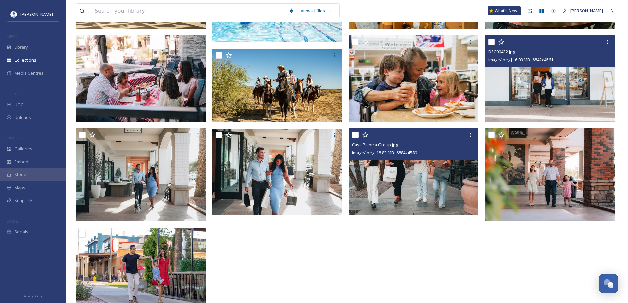
scroll to position [167, 0]
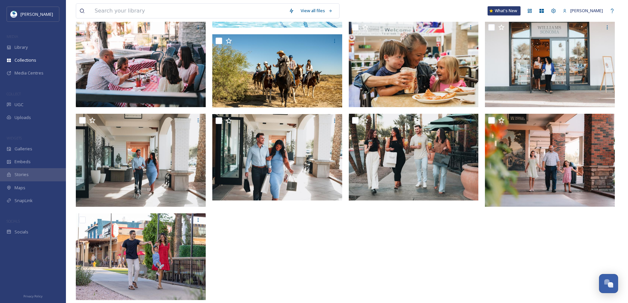
click at [406, 273] on div at bounding box center [415, 122] width 133 height 362
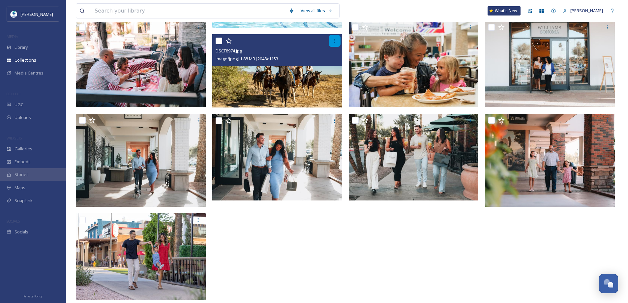
click at [333, 38] on icon at bounding box center [334, 40] width 5 height 5
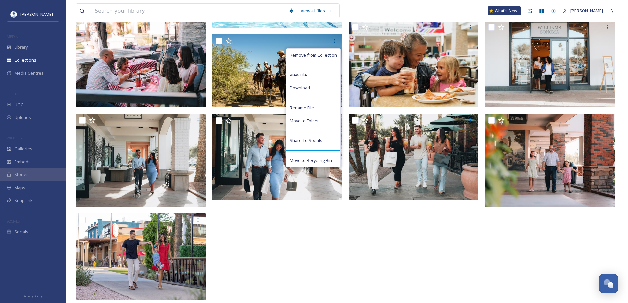
click at [440, 236] on div at bounding box center [415, 122] width 133 height 362
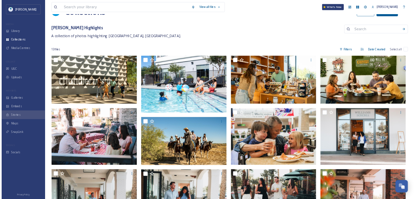
scroll to position [0, 0]
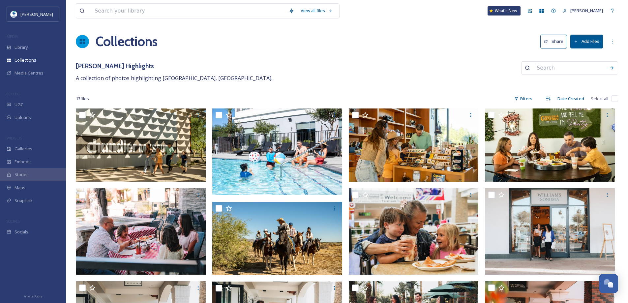
click at [591, 42] on button "Add Files" at bounding box center [586, 42] width 33 height 14
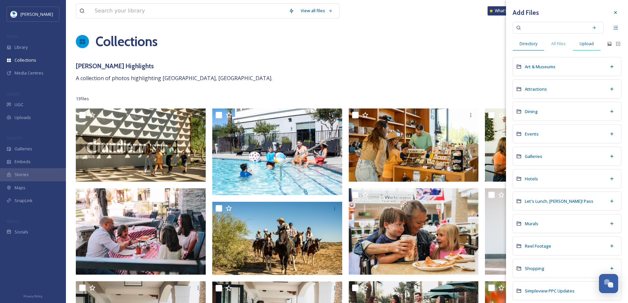
click at [585, 42] on span "Upload" at bounding box center [586, 44] width 14 height 6
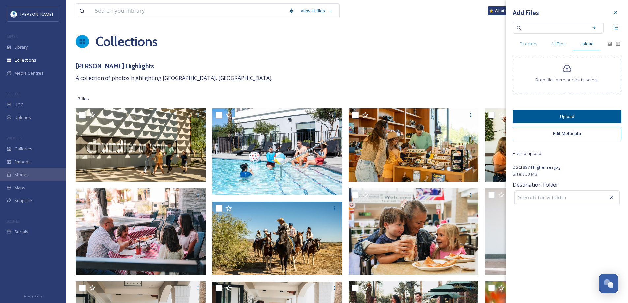
click at [582, 114] on button "Upload" at bounding box center [566, 117] width 109 height 14
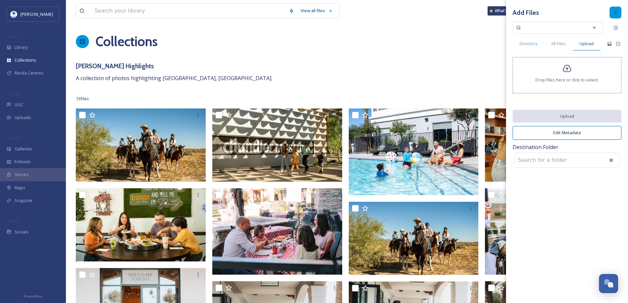
click at [614, 10] on icon at bounding box center [614, 12] width 5 height 5
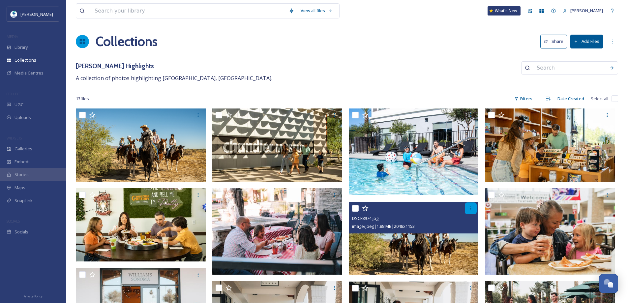
click at [469, 206] on icon at bounding box center [470, 208] width 5 height 5
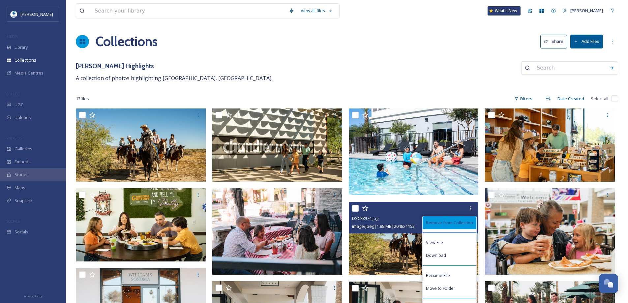
click at [461, 224] on span "Remove from Collection" at bounding box center [449, 222] width 47 height 6
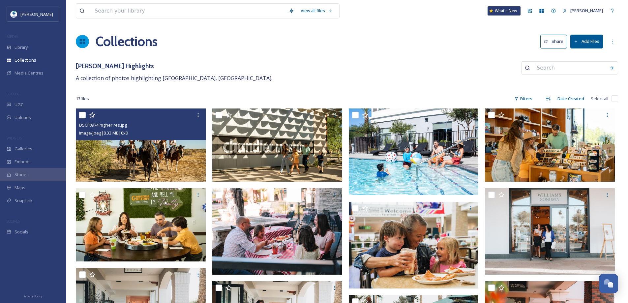
click at [138, 161] on img at bounding box center [141, 144] width 130 height 73
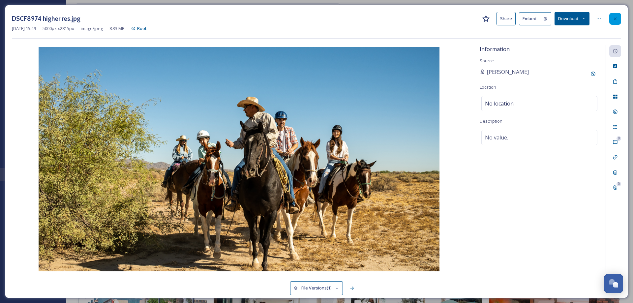
click at [616, 17] on icon at bounding box center [614, 18] width 5 height 5
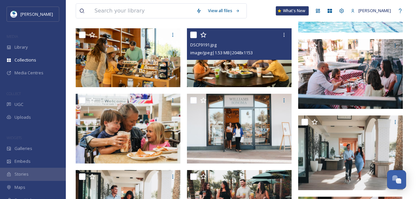
scroll to position [145, 0]
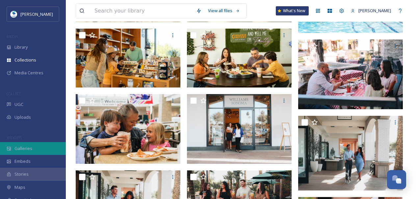
click at [20, 146] on span "Galleries" at bounding box center [23, 149] width 18 height 6
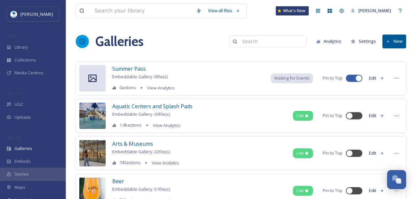
click at [392, 44] on button "New" at bounding box center [395, 42] width 24 height 14
click at [393, 56] on span "Gallery" at bounding box center [396, 57] width 14 height 6
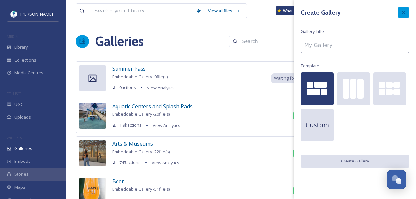
click at [407, 14] on div at bounding box center [404, 13] width 12 height 12
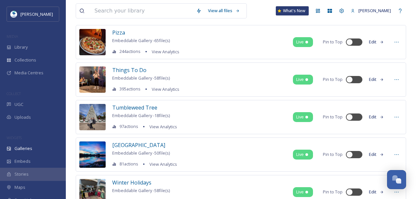
scroll to position [1147, 0]
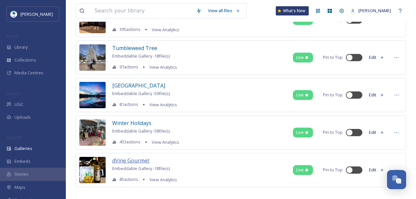
click at [137, 157] on span "dVine Gourmet" at bounding box center [130, 160] width 37 height 7
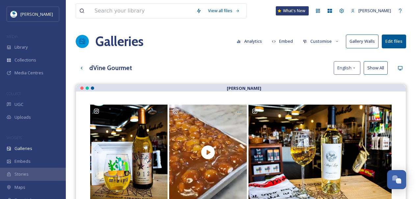
click at [375, 69] on button "Show All" at bounding box center [376, 68] width 24 height 14
click at [82, 68] on icon at bounding box center [82, 68] width 2 height 3
